Goal: Task Accomplishment & Management: Manage account settings

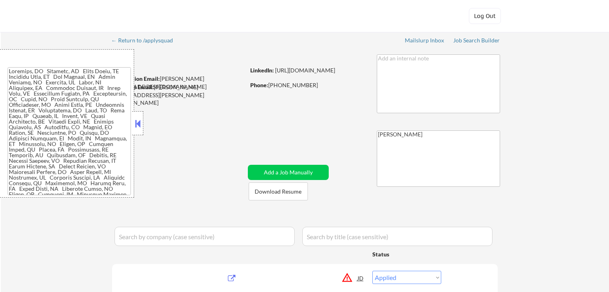
select select ""applied""
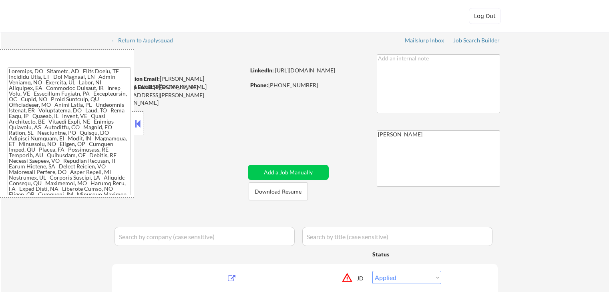
select select ""applied""
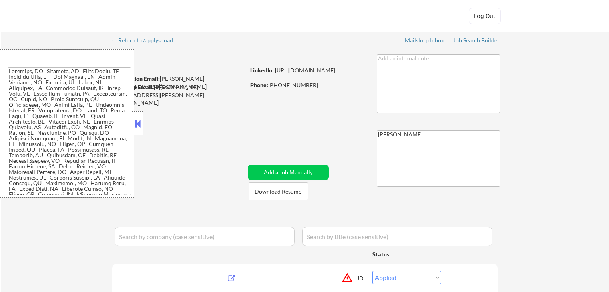
select select ""applied""
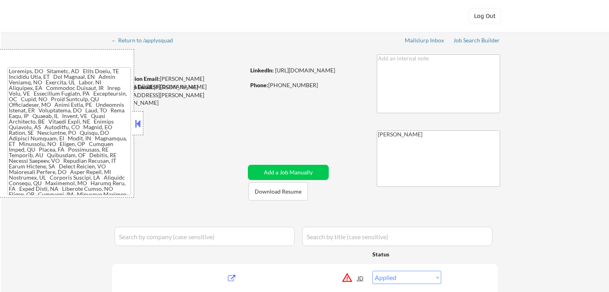
select select ""applied""
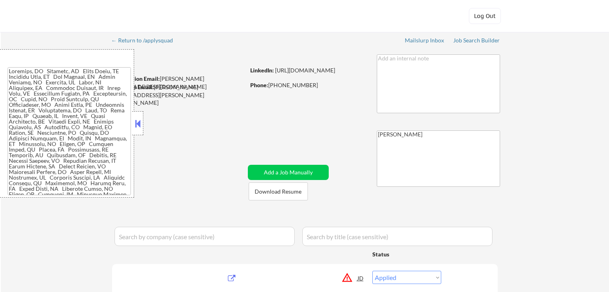
select select ""applied""
select select ""excluded__expired_""
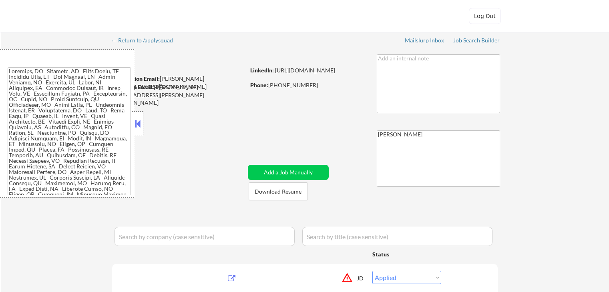
select select ""applied""
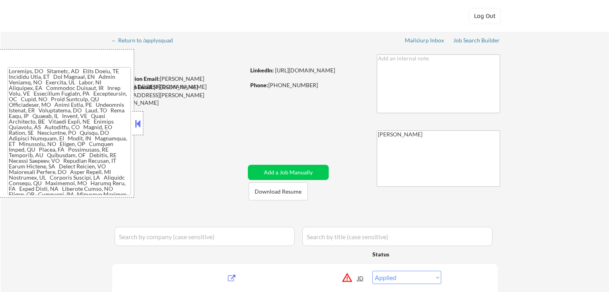
select select ""applied""
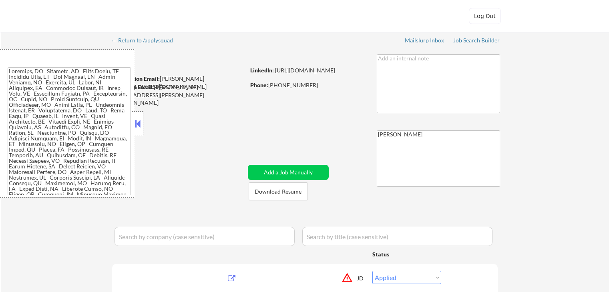
select select ""applied""
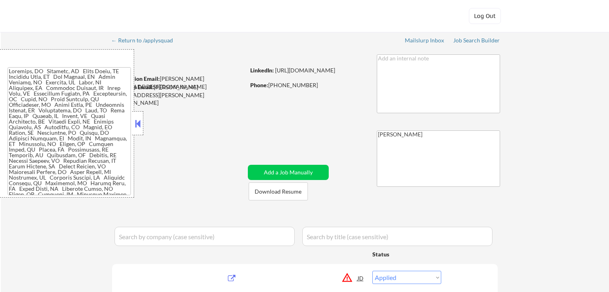
select select ""applied""
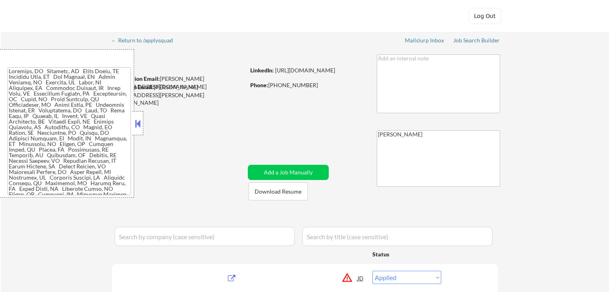
select select ""applied""
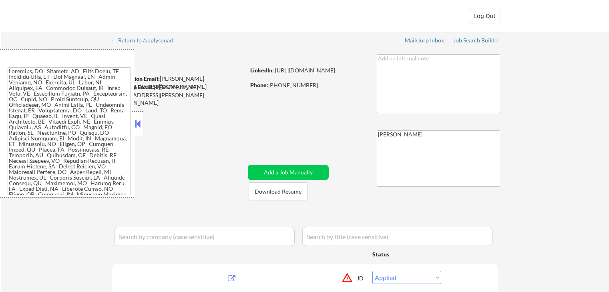
select select ""applied""
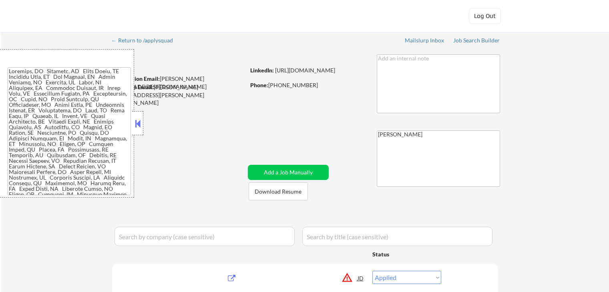
select select ""applied""
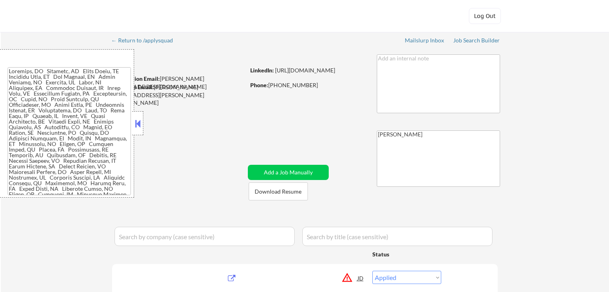
select select ""applied""
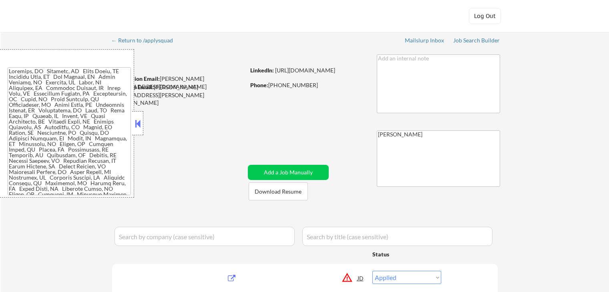
select select ""applied""
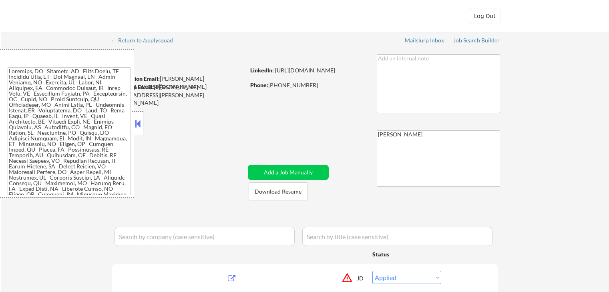
select select ""applied""
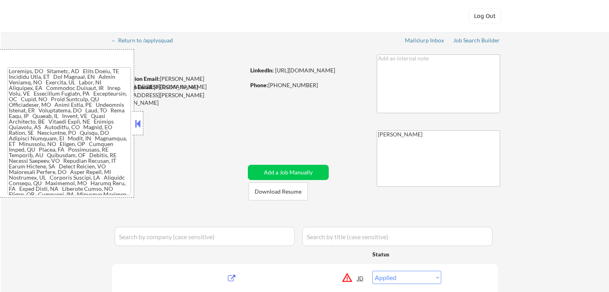
select select ""applied""
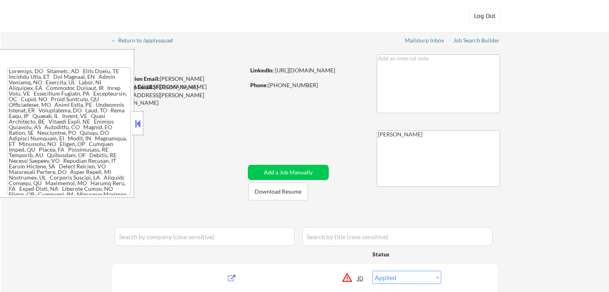
select select ""applied""
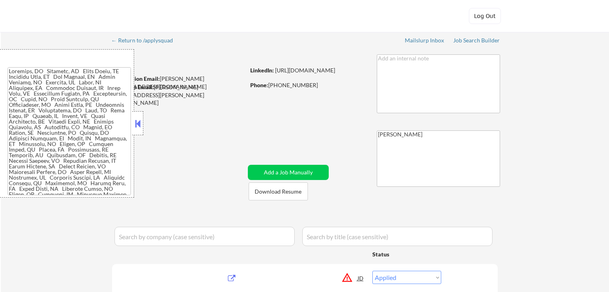
select select ""applied""
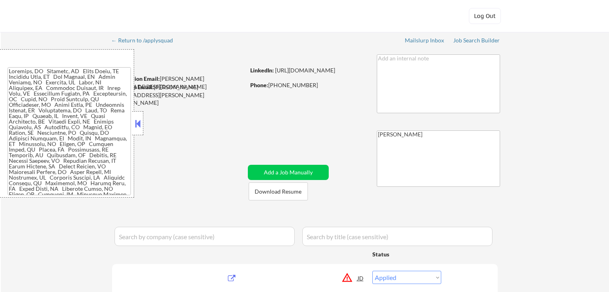
select select ""applied""
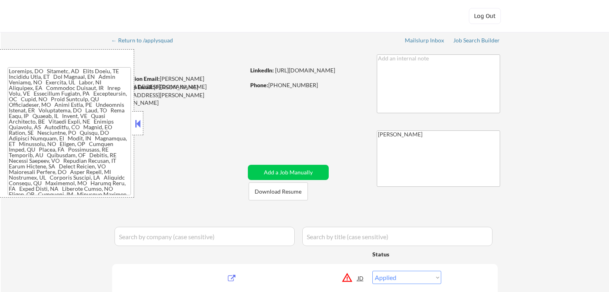
select select ""applied""
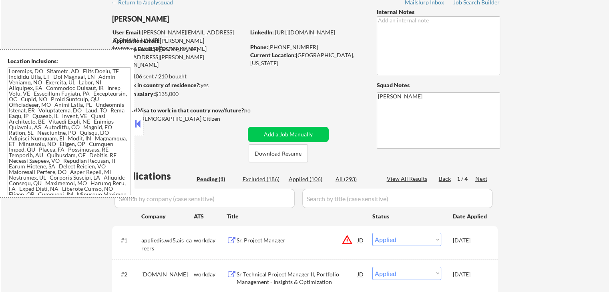
scroll to position [40, 0]
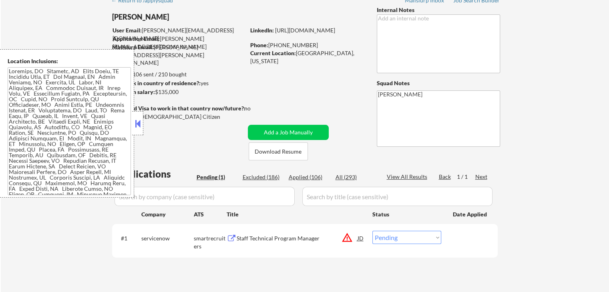
click at [138, 127] on button at bounding box center [137, 124] width 9 height 12
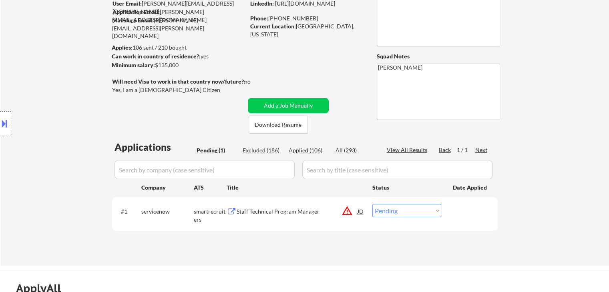
scroll to position [80, 0]
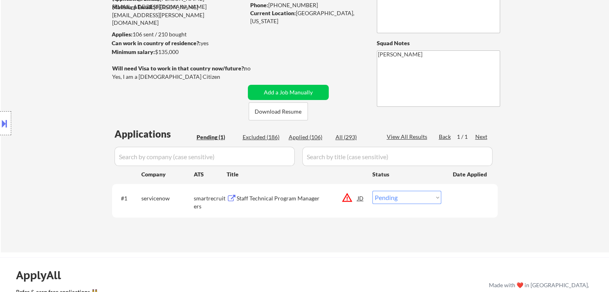
click at [348, 200] on button "warning_amber" at bounding box center [347, 197] width 11 height 11
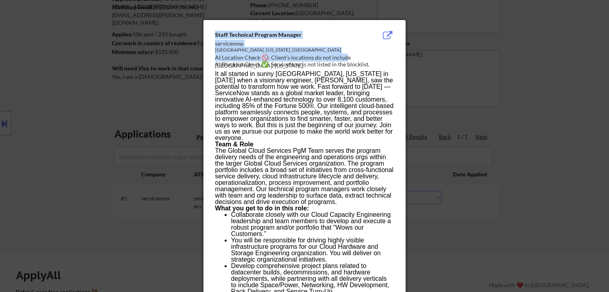
drag, startPoint x: 372, startPoint y: 58, endPoint x: 402, endPoint y: 57, distance: 30.5
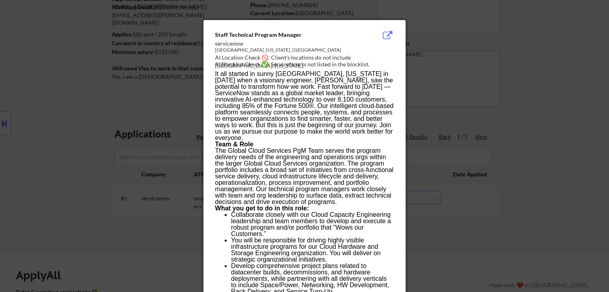
click at [550, 134] on div at bounding box center [304, 146] width 609 height 292
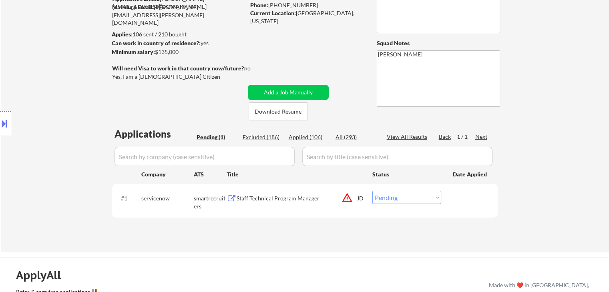
click at [349, 201] on button "warning_amber" at bounding box center [347, 197] width 11 height 11
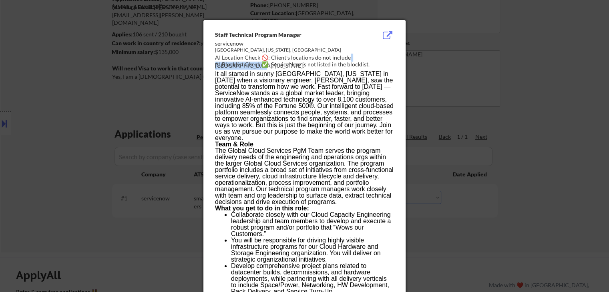
drag, startPoint x: 347, startPoint y: 57, endPoint x: 387, endPoint y: 57, distance: 40.1
click at [387, 57] on div "AI Location Check 🚫: Client's locations do not include [GEOGRAPHIC_DATA], [US_S…" at bounding box center [306, 62] width 182 height 16
click at [433, 116] on div at bounding box center [304, 146] width 609 height 292
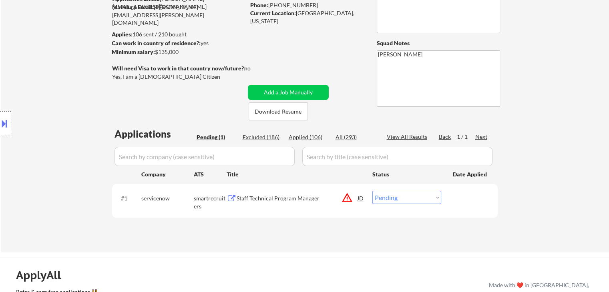
click at [4, 126] on button at bounding box center [4, 123] width 9 height 13
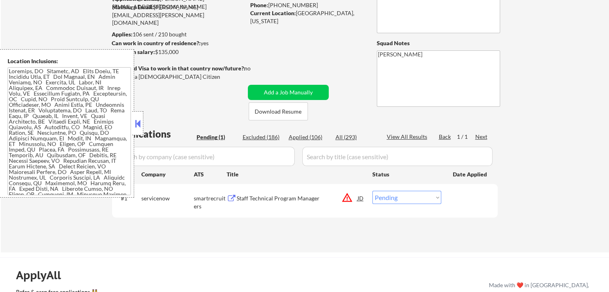
click at [63, 143] on textarea at bounding box center [69, 131] width 123 height 128
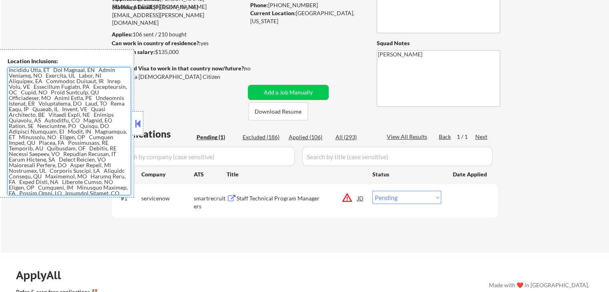
scroll to position [20, 0]
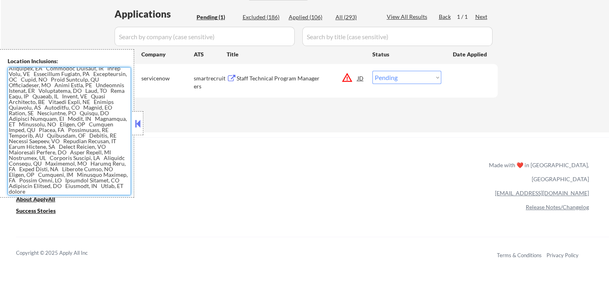
click at [335, 191] on div "ApplyAll Refer & earn free applications 👯‍♀️ Buy ApplyAll as a gift 🎁 About App…" at bounding box center [304, 206] width 609 height 127
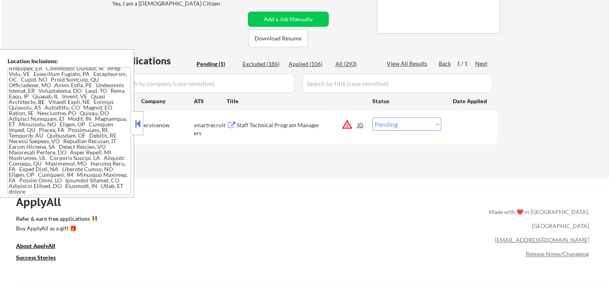
scroll to position [120, 0]
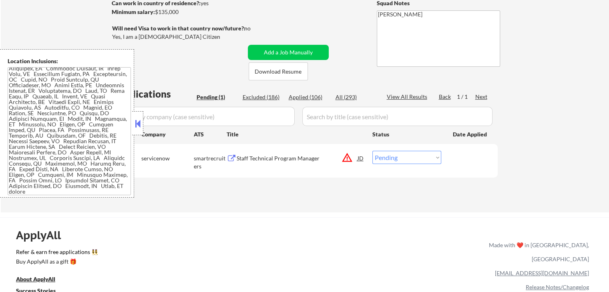
click at [272, 159] on div "Staff Technical Program Manager" at bounding box center [297, 159] width 121 height 8
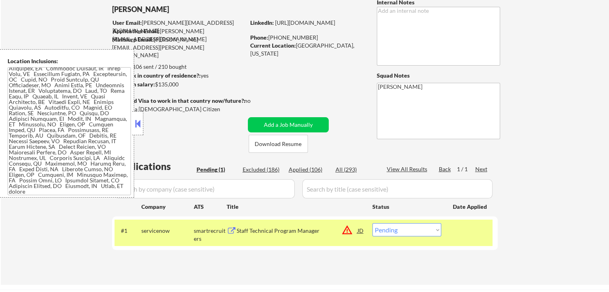
scroll to position [0, 0]
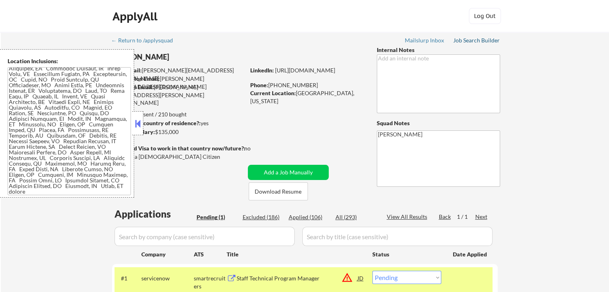
click at [490, 41] on div "Job Search Builder" at bounding box center [476, 41] width 47 height 6
click at [186, 128] on div "Minimum salary: $135,000" at bounding box center [178, 132] width 133 height 8
click at [138, 123] on button at bounding box center [137, 124] width 9 height 12
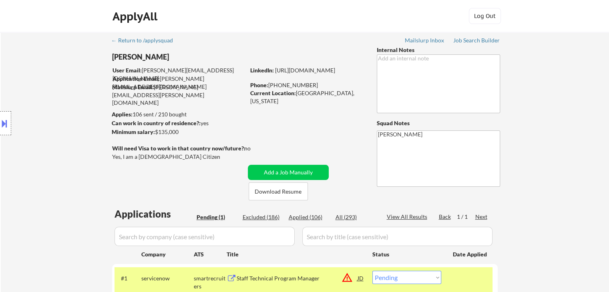
click at [202, 192] on div "← Return to /applysquad Mailslurp Inbox Job Search Builder [PERSON_NAME] User E…" at bounding box center [305, 179] width 400 height 294
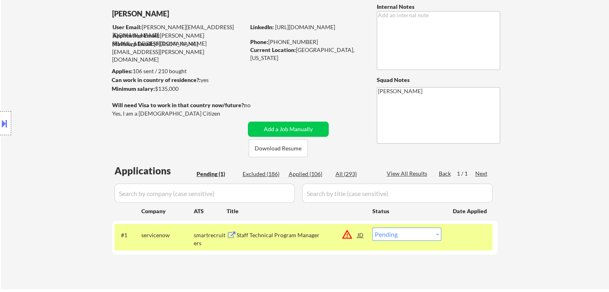
scroll to position [80, 0]
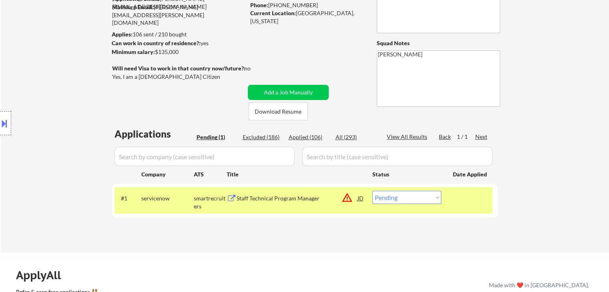
drag, startPoint x: 407, startPoint y: 199, endPoint x: 414, endPoint y: 222, distance: 23.6
click at [407, 199] on select "Choose an option... Pending Applied Excluded (Questions) Excluded (Expired) Exc…" at bounding box center [407, 197] width 69 height 13
select select ""applied""
click at [373, 191] on select "Choose an option... Pending Applied Excluded (Questions) Excluded (Expired) Exc…" at bounding box center [407, 197] width 69 height 13
